Goal: Consume media (video, audio)

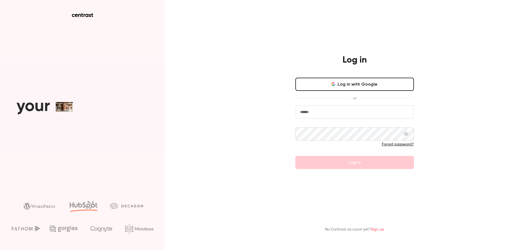
type input "**********"
click at [336, 161] on form "**********" at bounding box center [354, 137] width 119 height 64
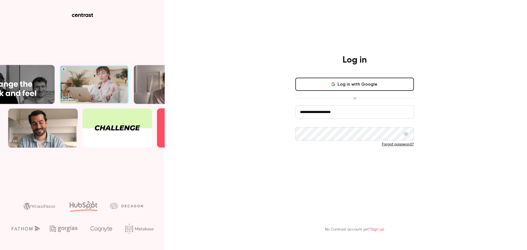
click at [328, 163] on button "Log in" at bounding box center [354, 162] width 119 height 13
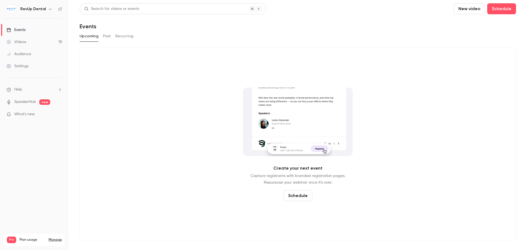
click at [34, 57] on link "Audience" at bounding box center [34, 54] width 69 height 12
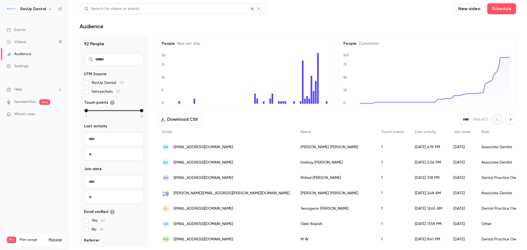
click at [26, 27] on div "Events" at bounding box center [16, 29] width 19 height 5
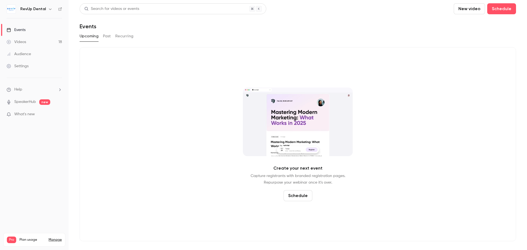
click at [104, 36] on button "Past" at bounding box center [107, 36] width 8 height 9
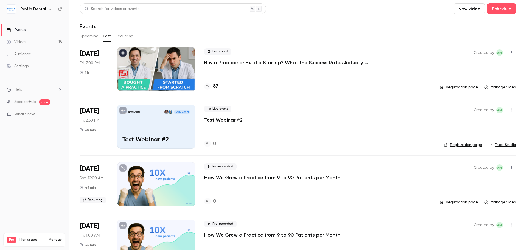
click at [217, 60] on p "Buy a Practice or Build a Startup? What the Success Rates Actually Say" at bounding box center [286, 62] width 165 height 7
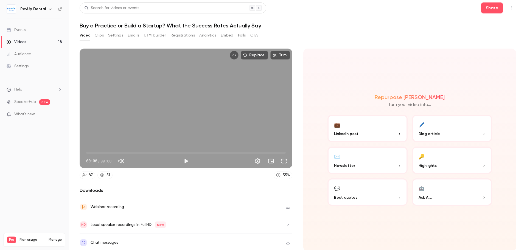
scroll to position [1, 0]
click at [289, 206] on button "button" at bounding box center [288, 206] width 9 height 9
click at [277, 222] on div "Local speaker recordings in FullHD New" at bounding box center [186, 225] width 213 height 18
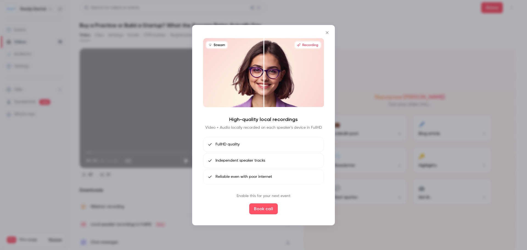
click at [328, 35] on icon "Close" at bounding box center [327, 32] width 7 height 4
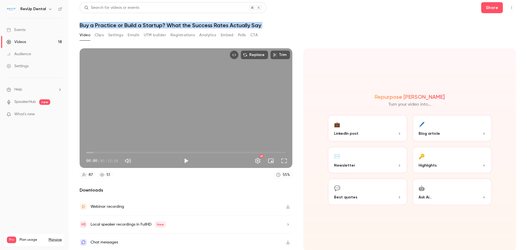
drag, startPoint x: 80, startPoint y: 26, endPoint x: 256, endPoint y: 31, distance: 175.8
click at [256, 31] on div "Search for videos or events Share Buy a Practice or Build a Startup? What the S…" at bounding box center [298, 124] width 437 height 244
copy div "Buy a Practice or Build a Startup? What the Success Rates Actually Say Video Cl…"
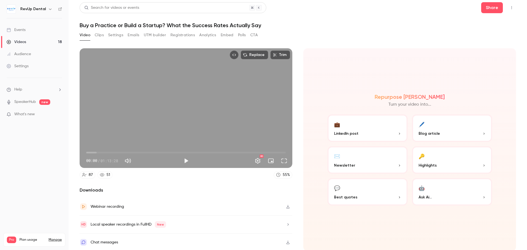
click at [344, 17] on header "Search for videos or events Share Buy a Practice or Build a Startup? What the S…" at bounding box center [298, 15] width 437 height 26
